Goal: Information Seeking & Learning: Check status

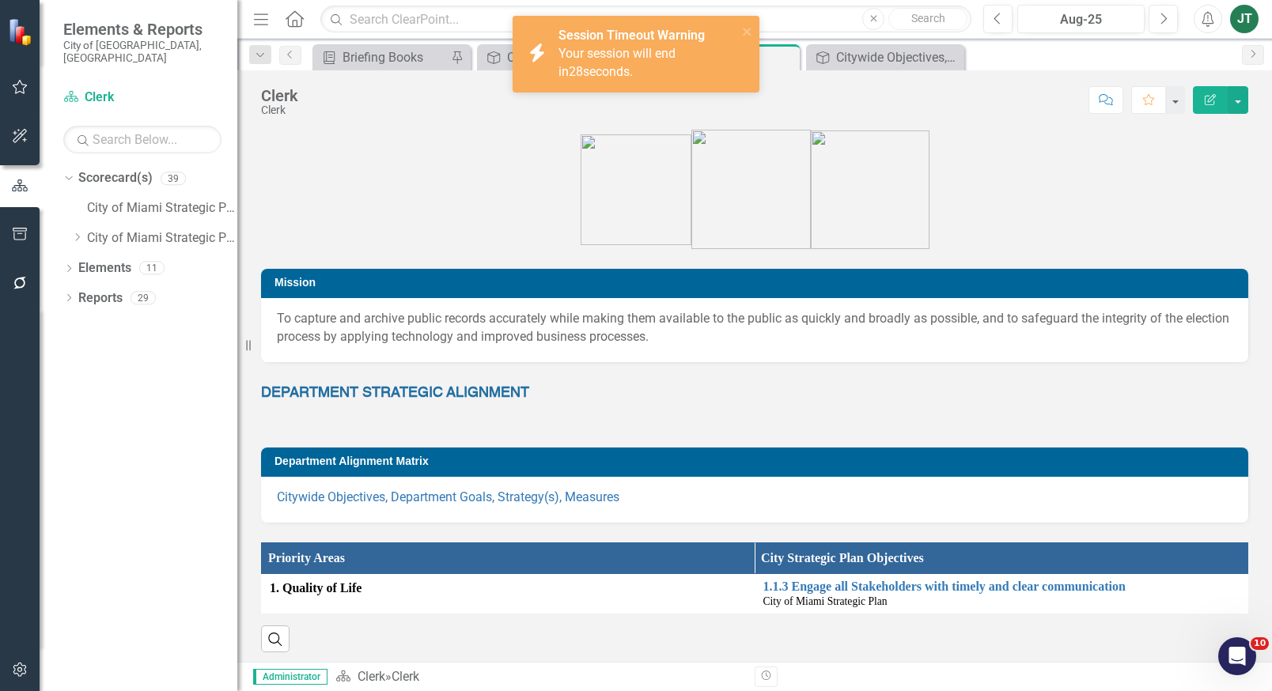
scroll to position [125, 0]
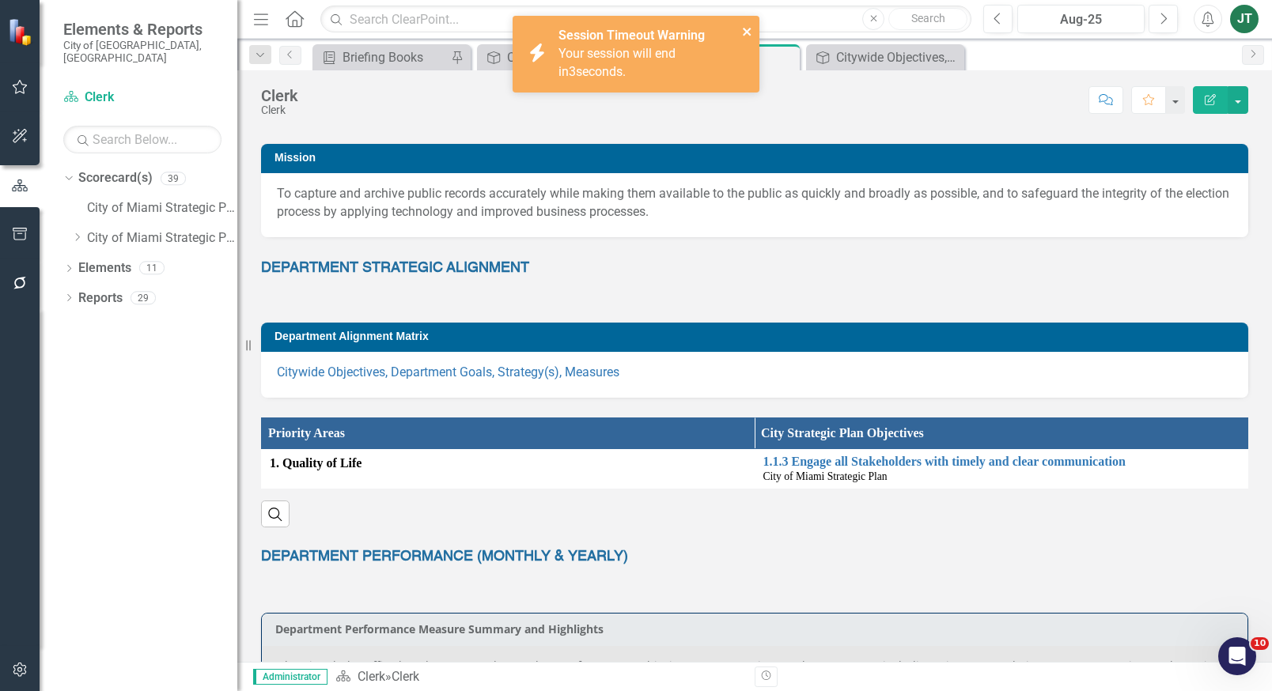
click at [748, 30] on icon "close" at bounding box center [747, 32] width 8 height 8
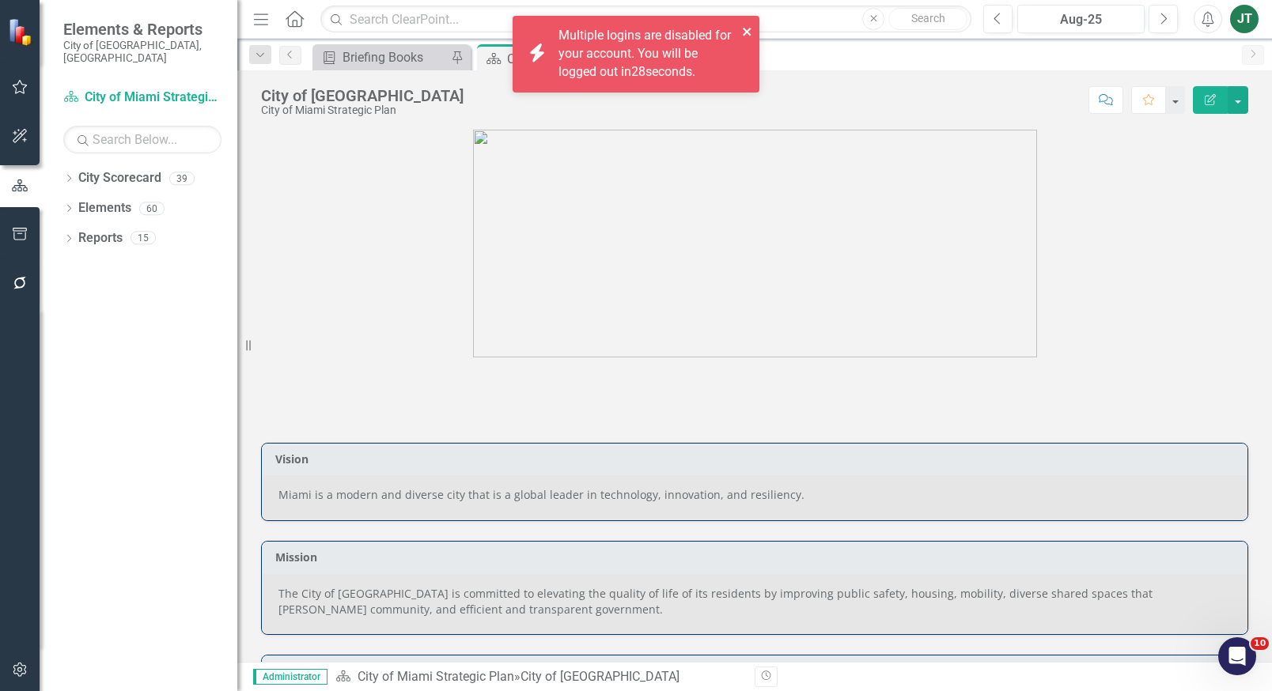
click at [745, 25] on icon "close" at bounding box center [747, 31] width 11 height 13
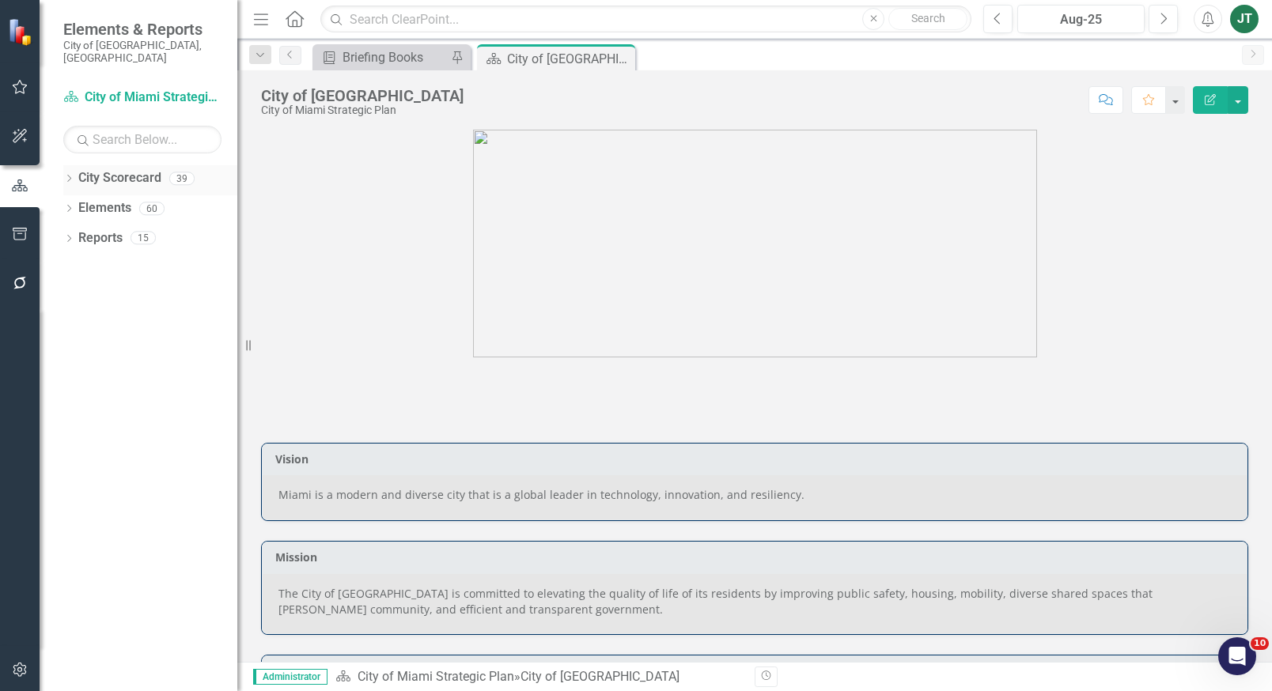
click at [66, 176] on icon "Dropdown" at bounding box center [68, 180] width 11 height 9
click at [80, 233] on icon "Dropdown" at bounding box center [77, 237] width 12 height 9
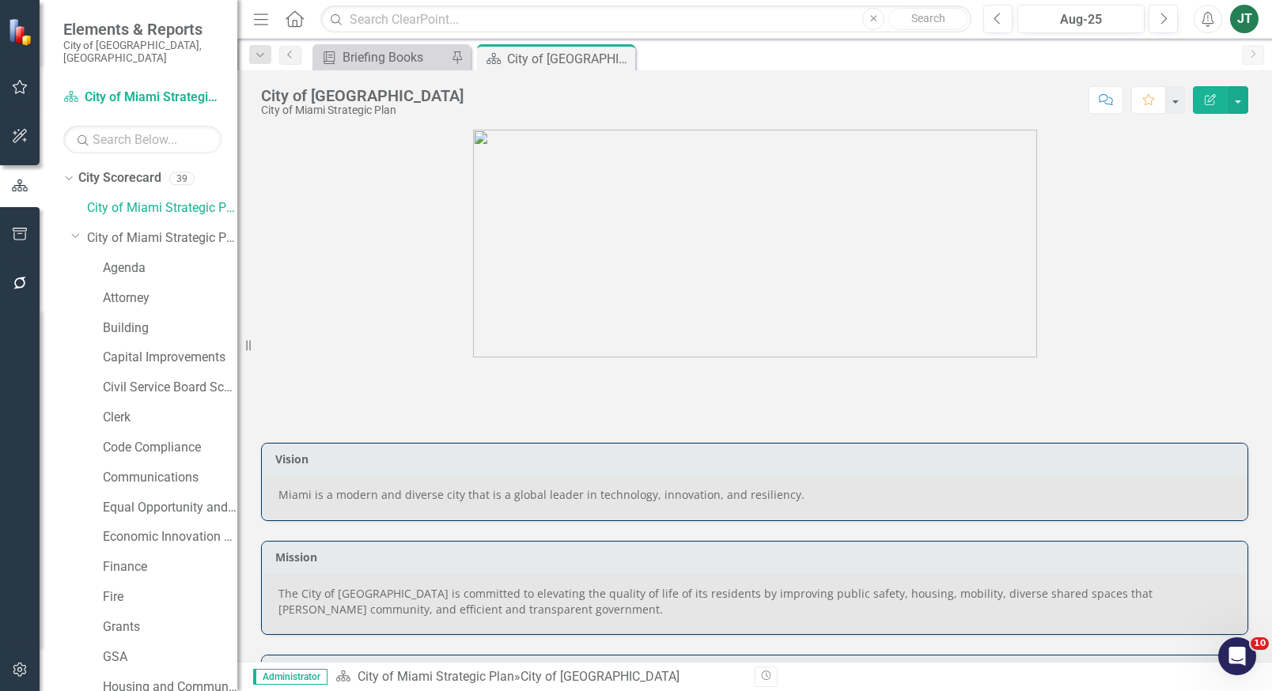
click at [116, 389] on div "Civil Service Board Scorecard" at bounding box center [162, 390] width 150 height 30
click at [117, 409] on link "Clerk" at bounding box center [170, 418] width 134 height 18
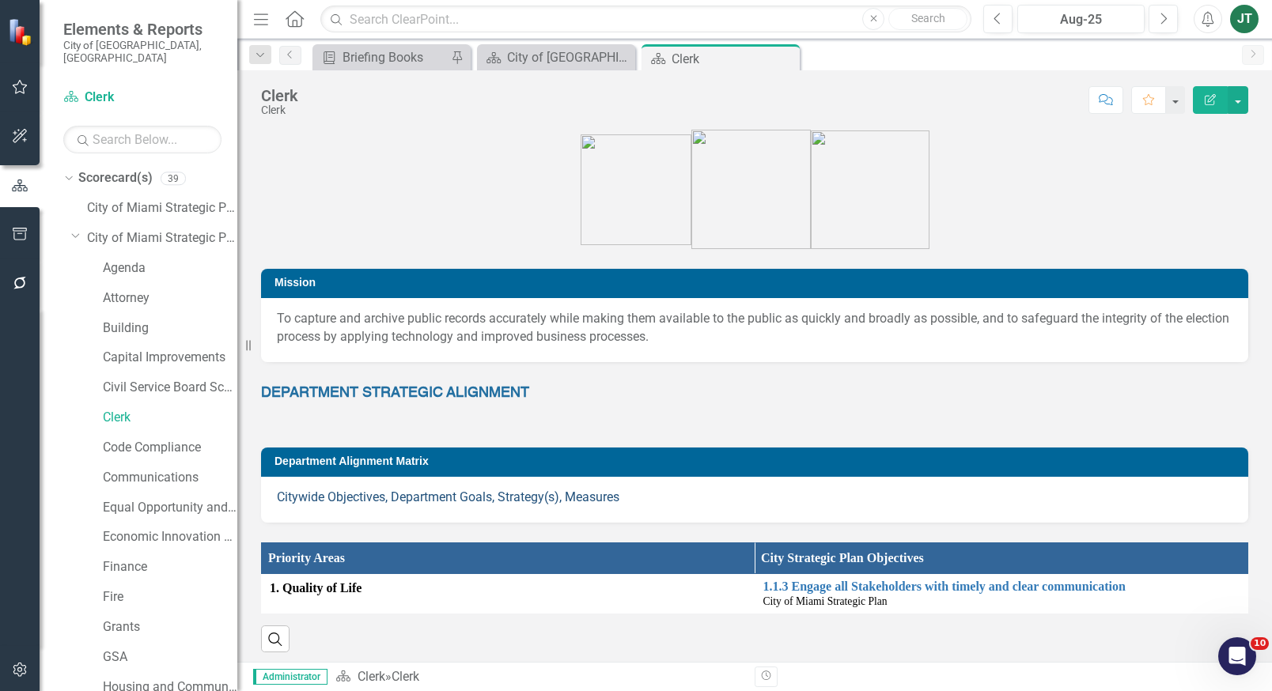
click at [447, 494] on link "Citywide Objectives, Department Goals, Strategy(s), Measures" at bounding box center [448, 497] width 343 height 15
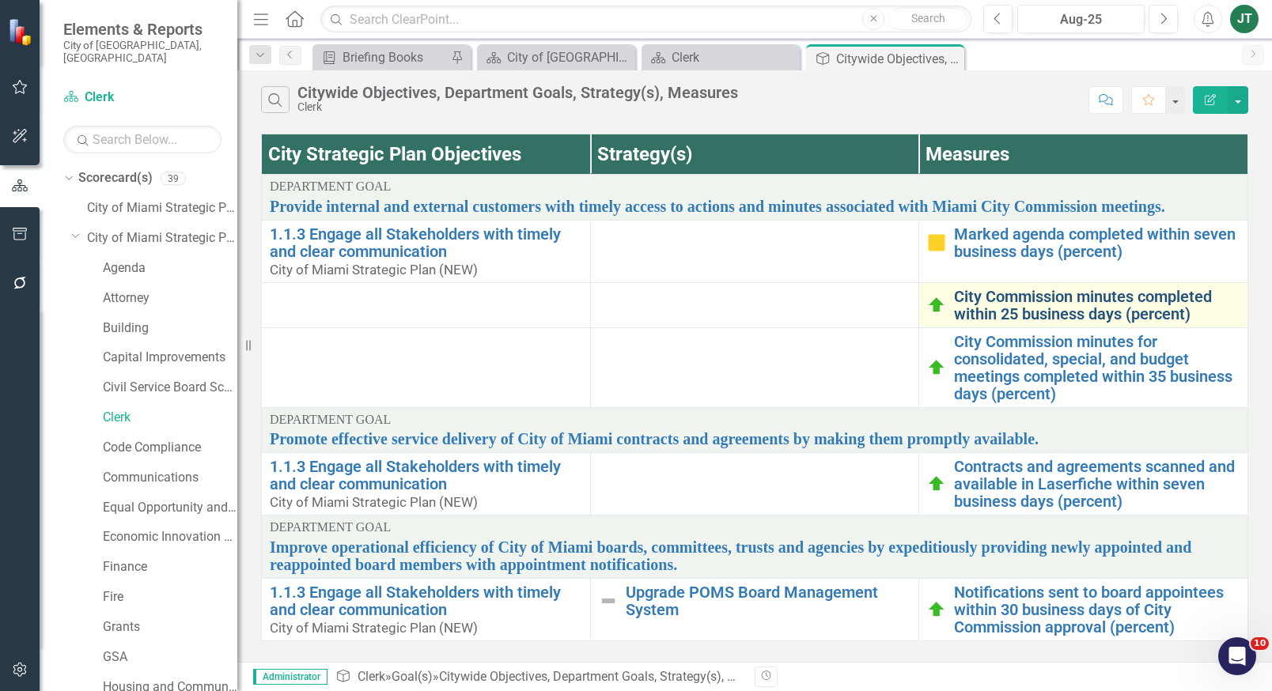
click at [1045, 307] on link "City Commission minutes completed within 25 business days (percent)" at bounding box center [1097, 305] width 286 height 35
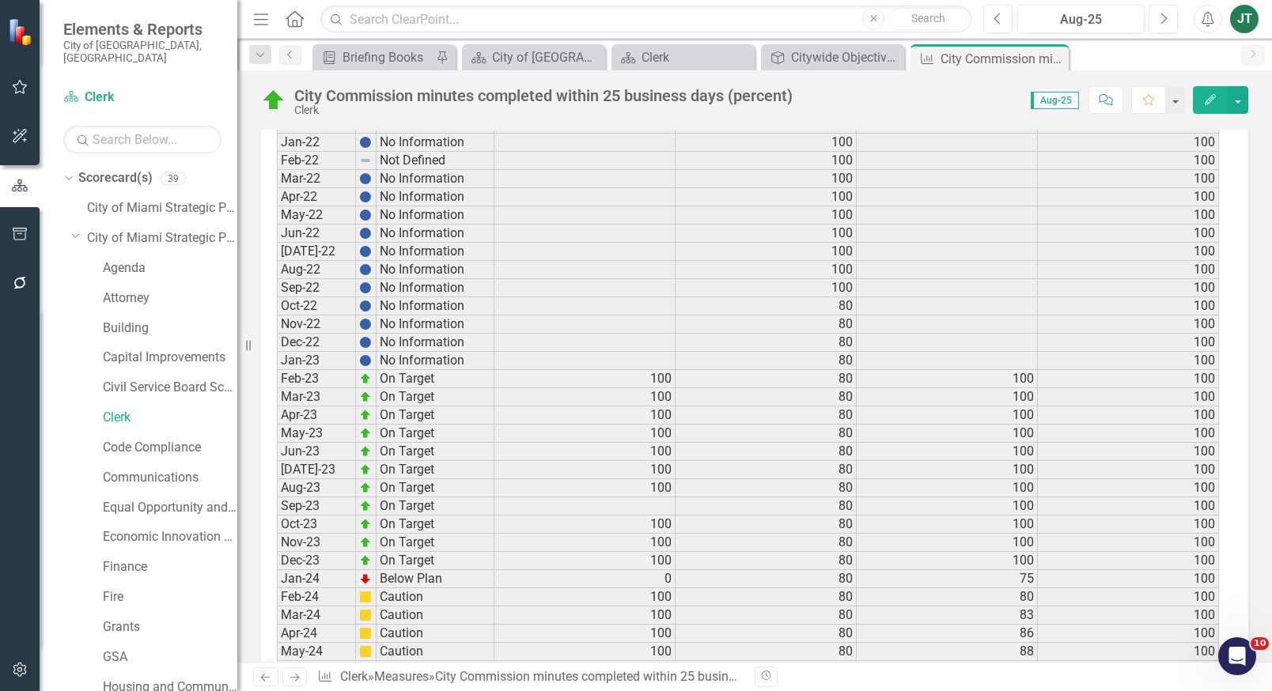
scroll to position [1689, 0]
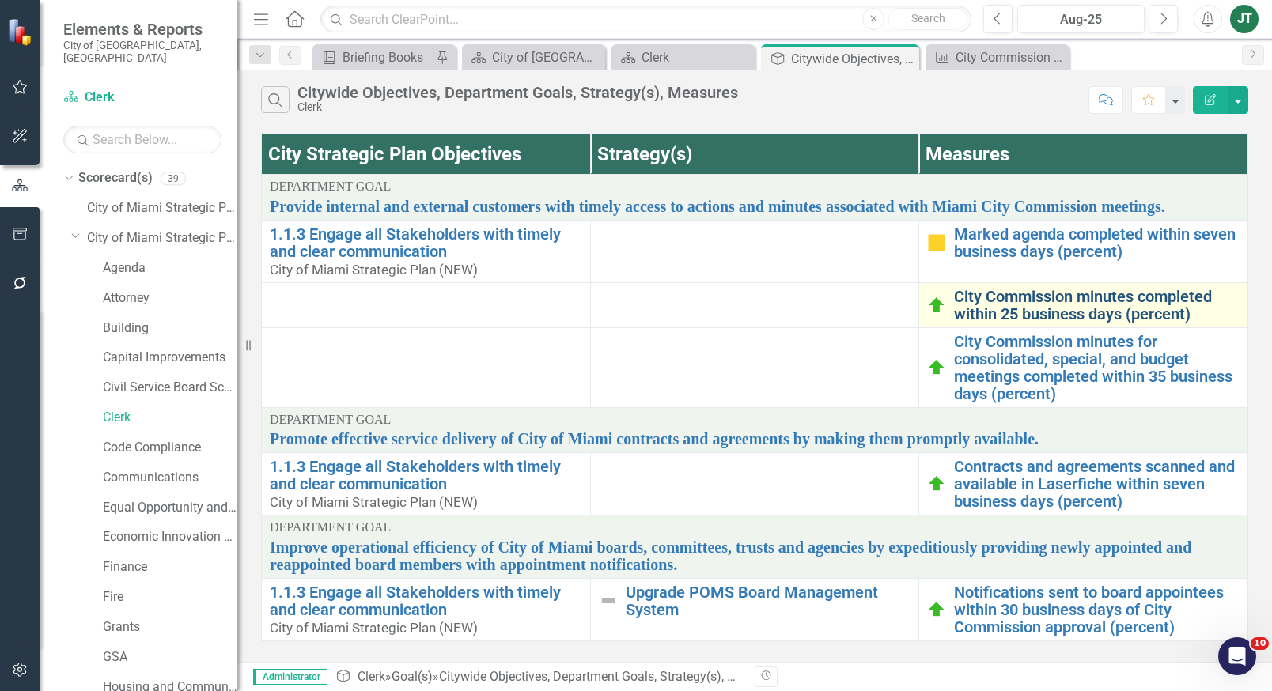
click at [1006, 306] on link "City Commission minutes completed within 25 business days (percent)" at bounding box center [1097, 305] width 286 height 35
